Goal: Communication & Community: Answer question/provide support

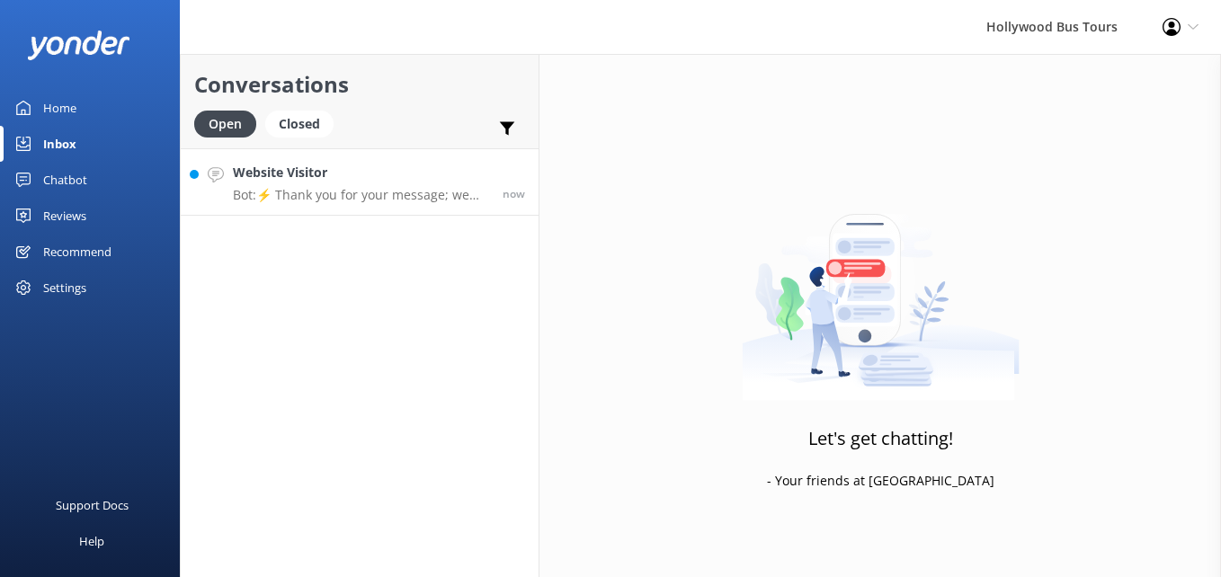
click at [389, 204] on link "Website Visitor Bot: ⚡ Thank you for your message; we are connecting you to a t…" at bounding box center [360, 181] width 358 height 67
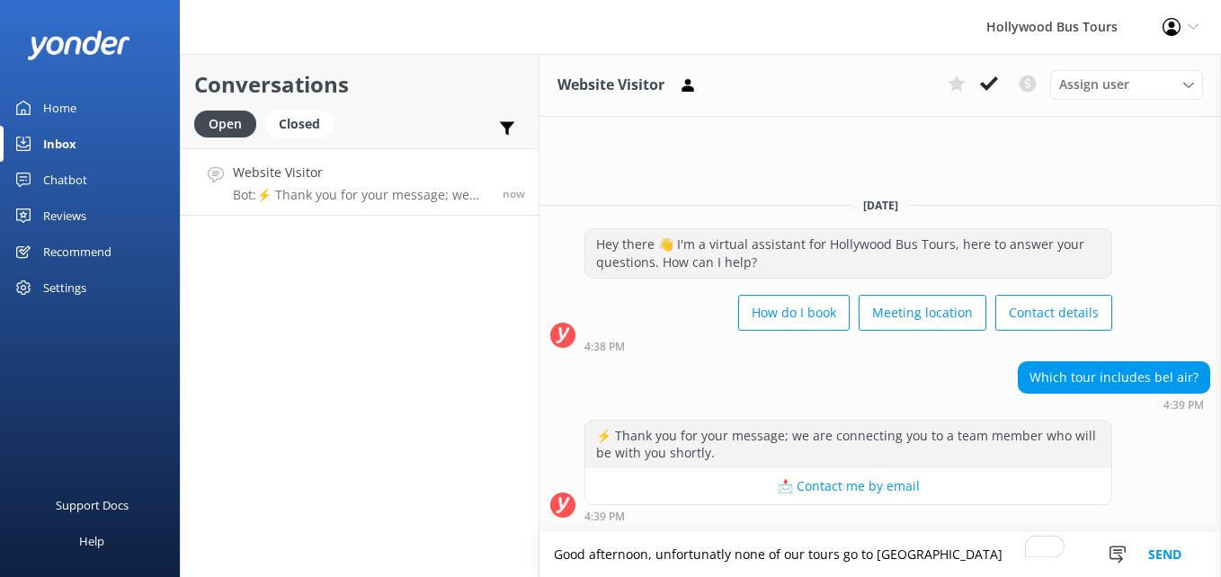
click at [687, 558] on textarea "Good afternoon, unfortunatly none of our tours go to [GEOGRAPHIC_DATA]" at bounding box center [881, 554] width 682 height 45
click at [745, 563] on textarea "Good afternoon, unfortunatly none of our tours go to [GEOGRAPHIC_DATA]" at bounding box center [881, 554] width 682 height 45
click at [710, 560] on textarea "Good afternoon, unfortunatly none of our tours go to [GEOGRAPHIC_DATA]" at bounding box center [881, 554] width 682 height 45
click at [708, 551] on textarea "Good afternoon, unfortunatly none of our tours go to [GEOGRAPHIC_DATA]" at bounding box center [881, 554] width 682 height 45
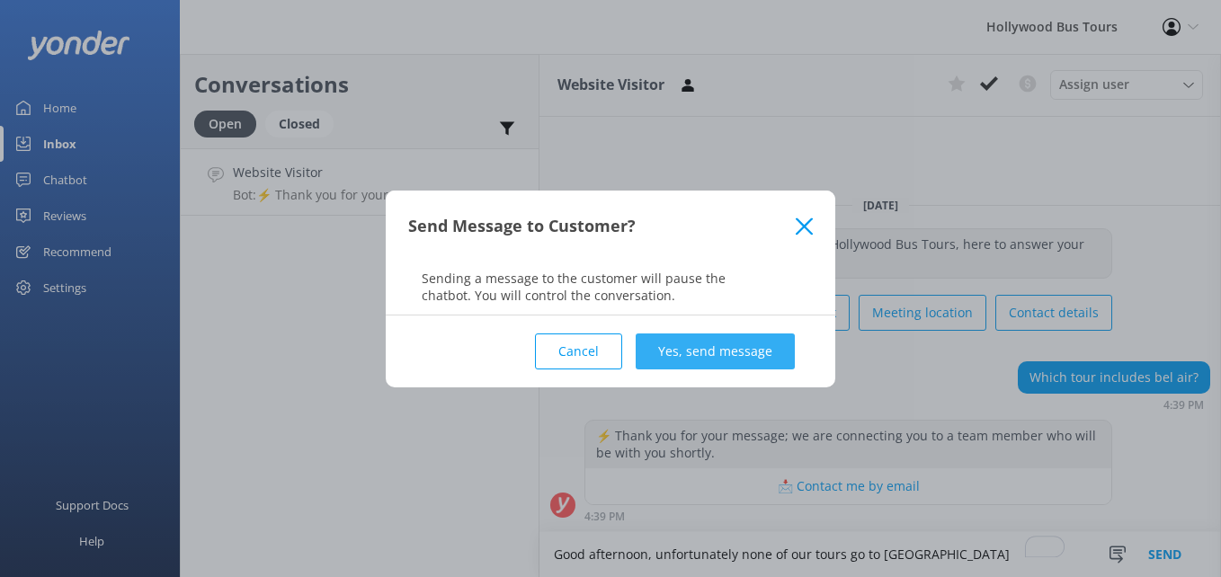
type textarea "Good afternoon, unfortunately none of our tours go to [GEOGRAPHIC_DATA]"
click at [765, 345] on button "Yes, send message" at bounding box center [715, 352] width 159 height 36
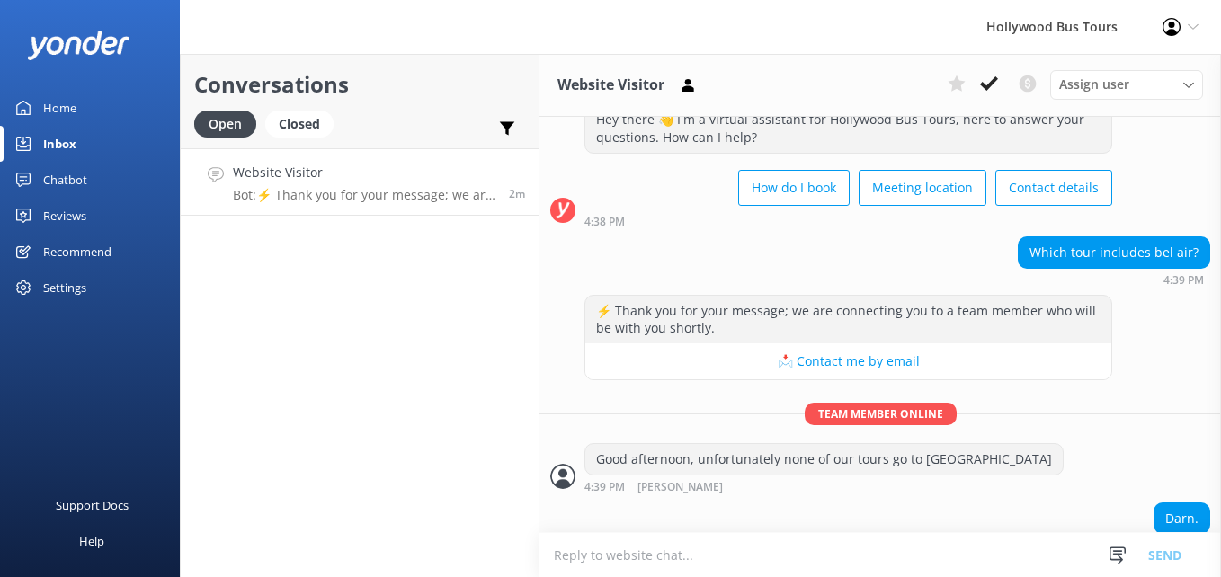
scroll to position [189, 0]
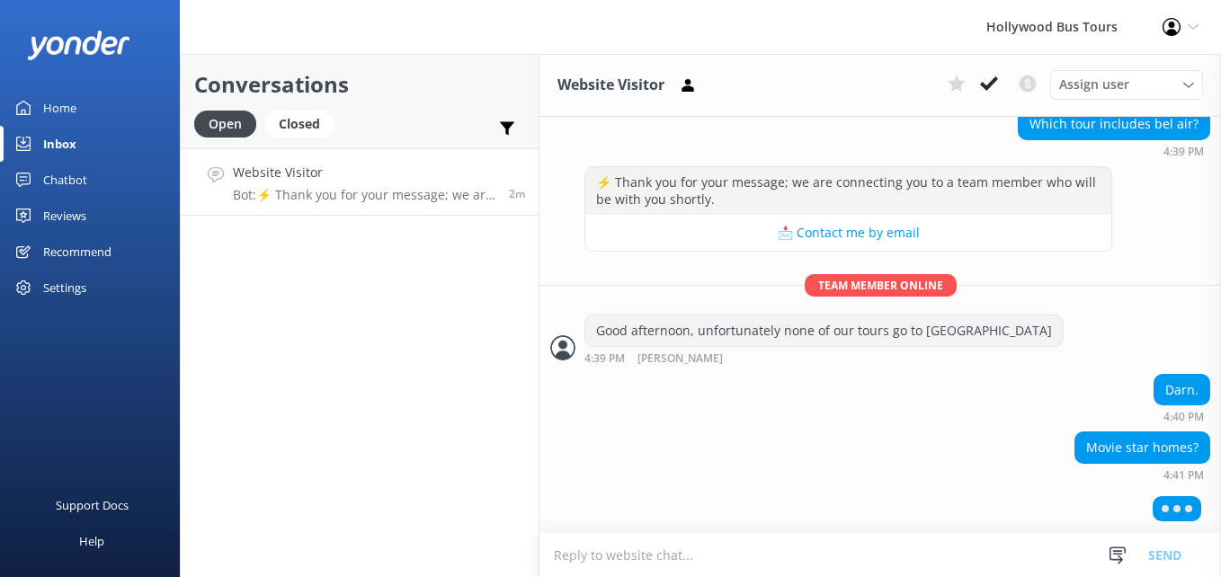
click at [603, 547] on textarea "To enrich screen reader interactions, please activate Accessibility in Grammarl…" at bounding box center [881, 555] width 682 height 44
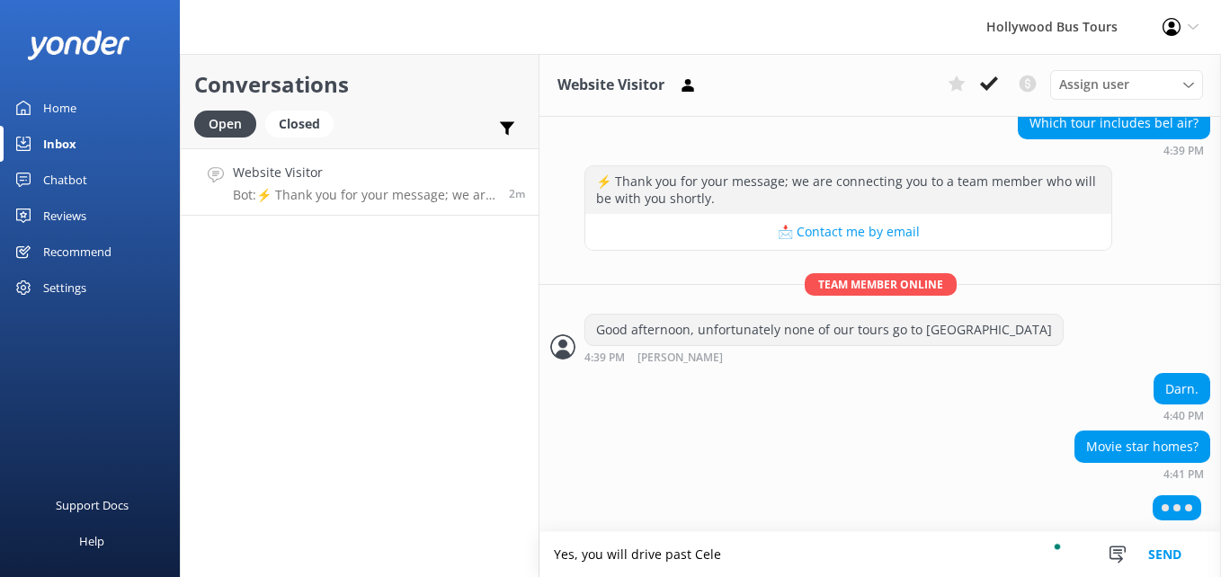
scroll to position [147, 0]
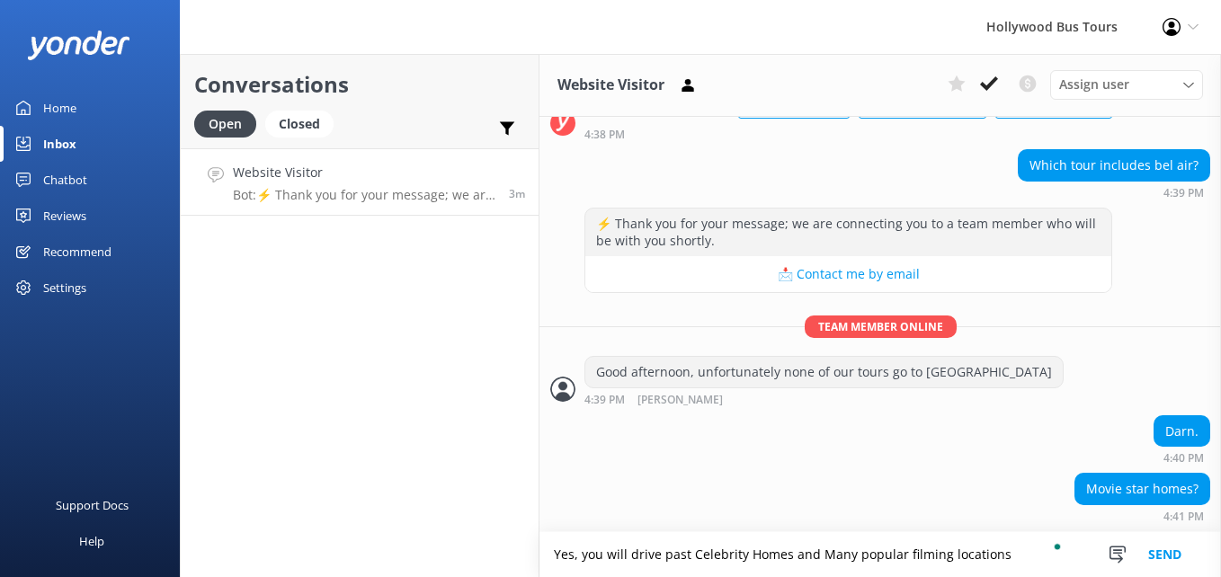
type textarea "Yes, you will drive past Celebrity Homes and Many popular filming locations"
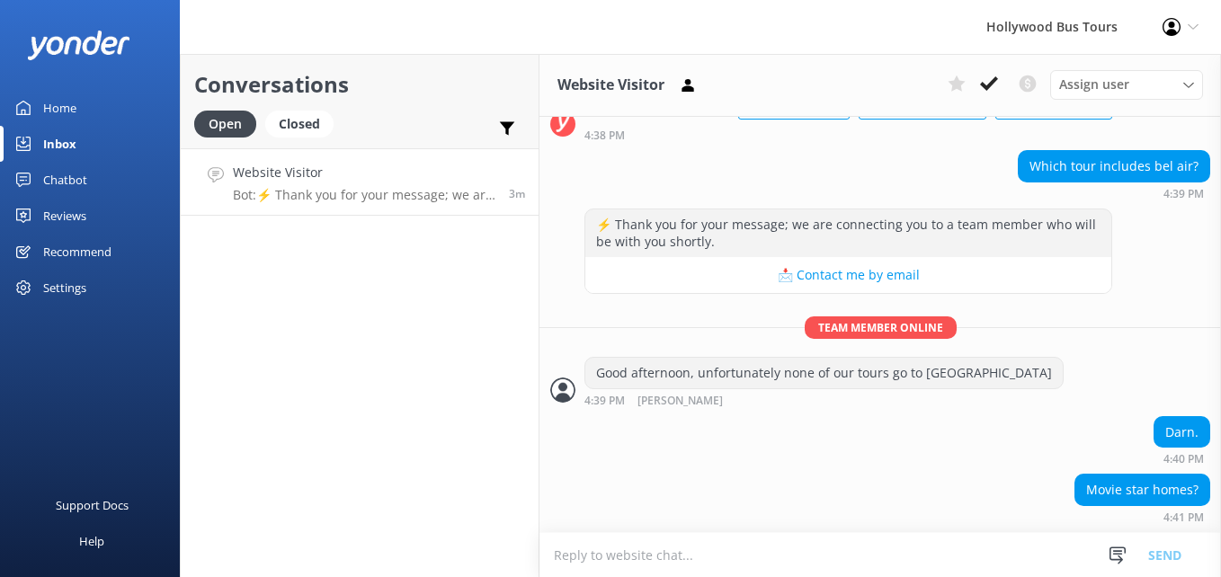
scroll to position [205, 0]
